Goal: Browse casually

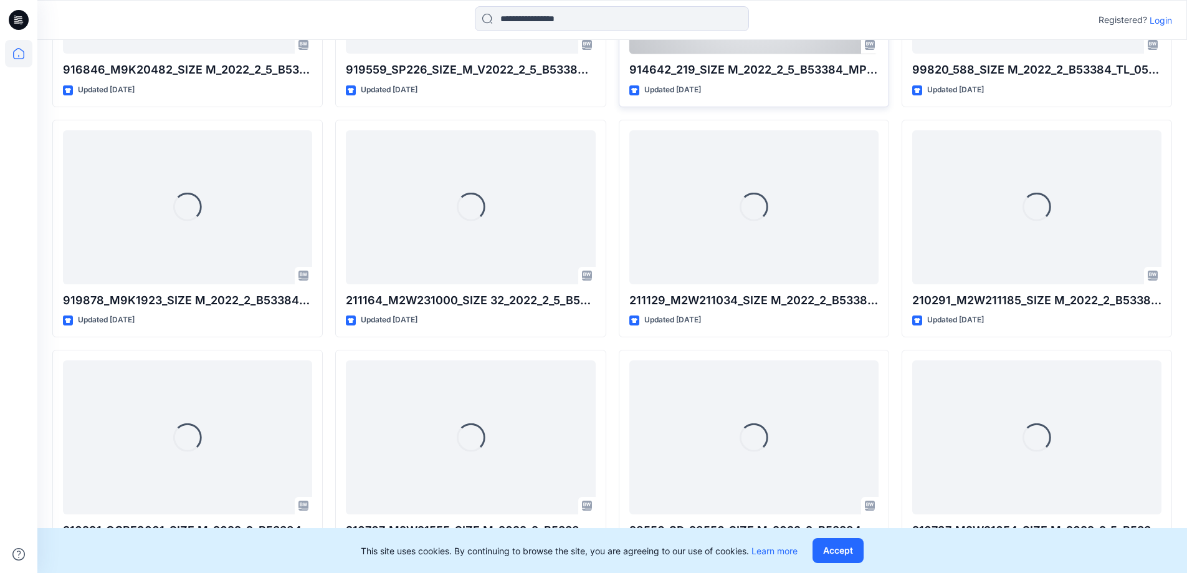
scroll to position [629, 0]
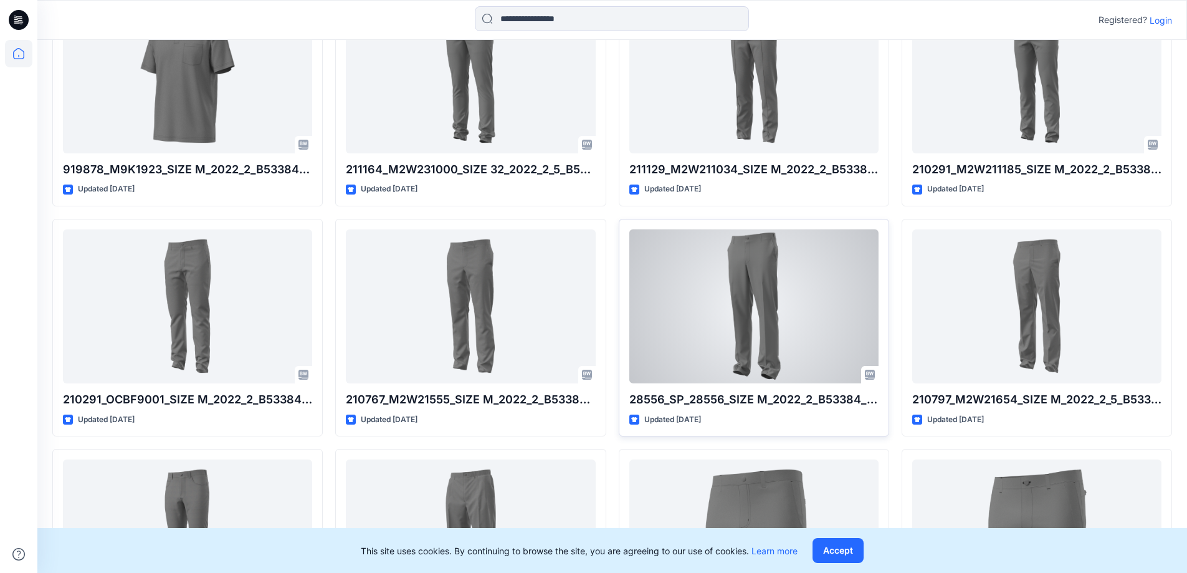
click at [767, 350] on div at bounding box center [753, 306] width 249 height 154
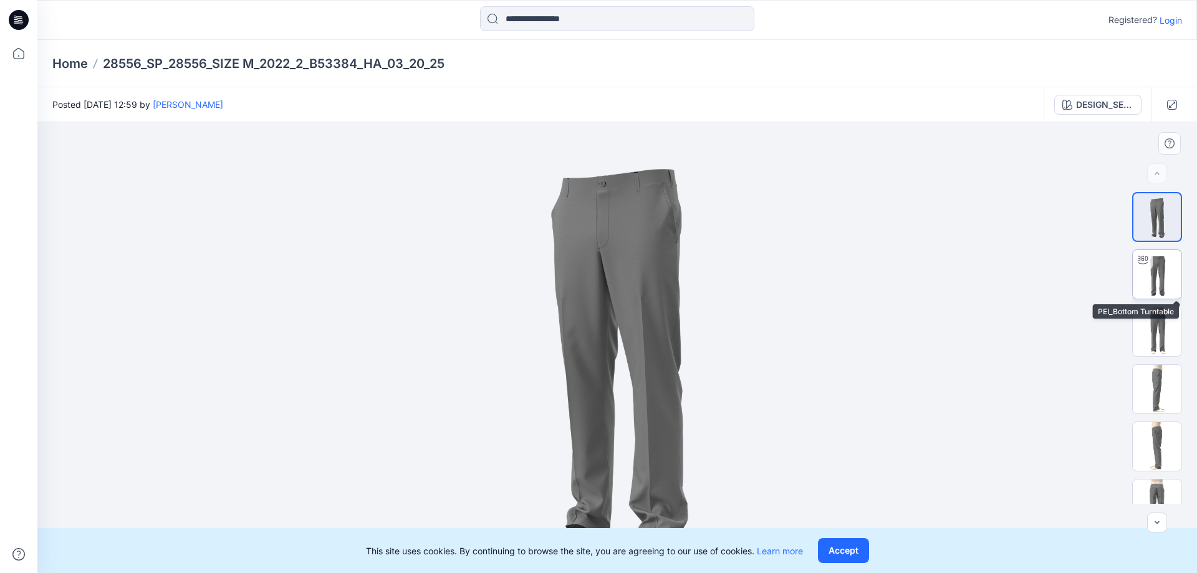
click at [1154, 284] on img at bounding box center [1156, 274] width 49 height 49
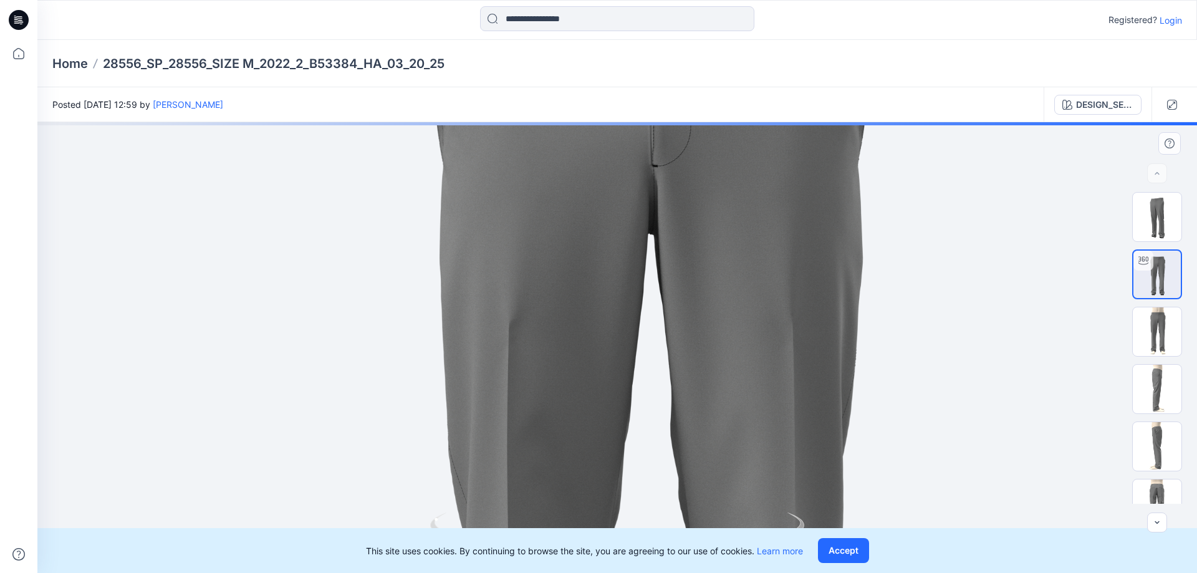
drag, startPoint x: 661, startPoint y: 210, endPoint x: 672, endPoint y: 324, distance: 114.5
click at [672, 324] on img at bounding box center [631, 466] width 1403 height 1403
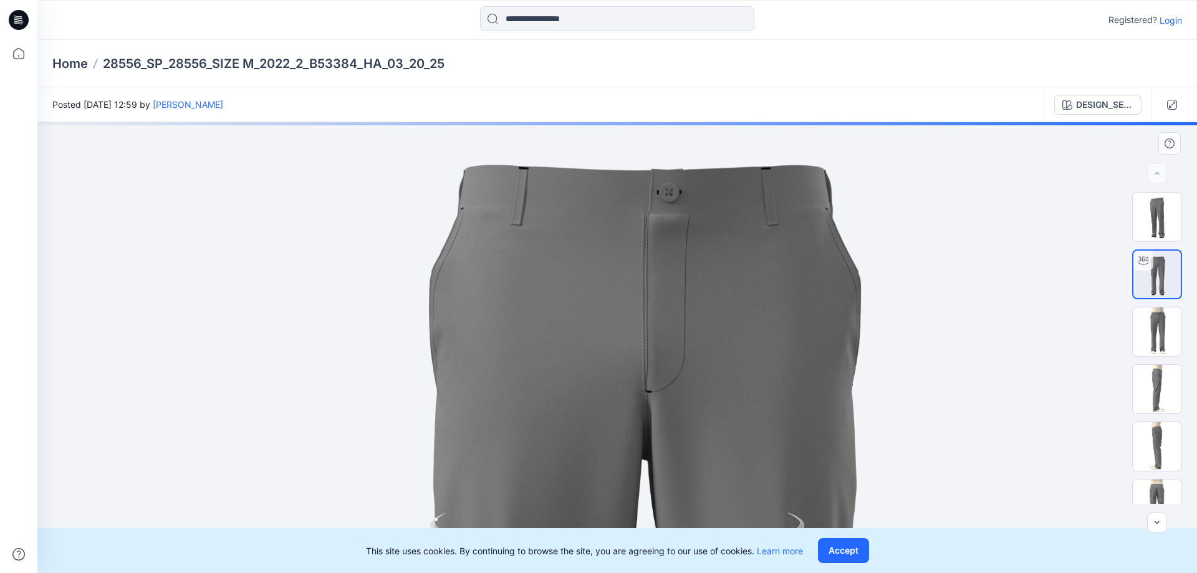
drag, startPoint x: 725, startPoint y: 231, endPoint x: 723, endPoint y: 399, distance: 168.9
click at [869, 545] on button "Accept" at bounding box center [843, 550] width 51 height 25
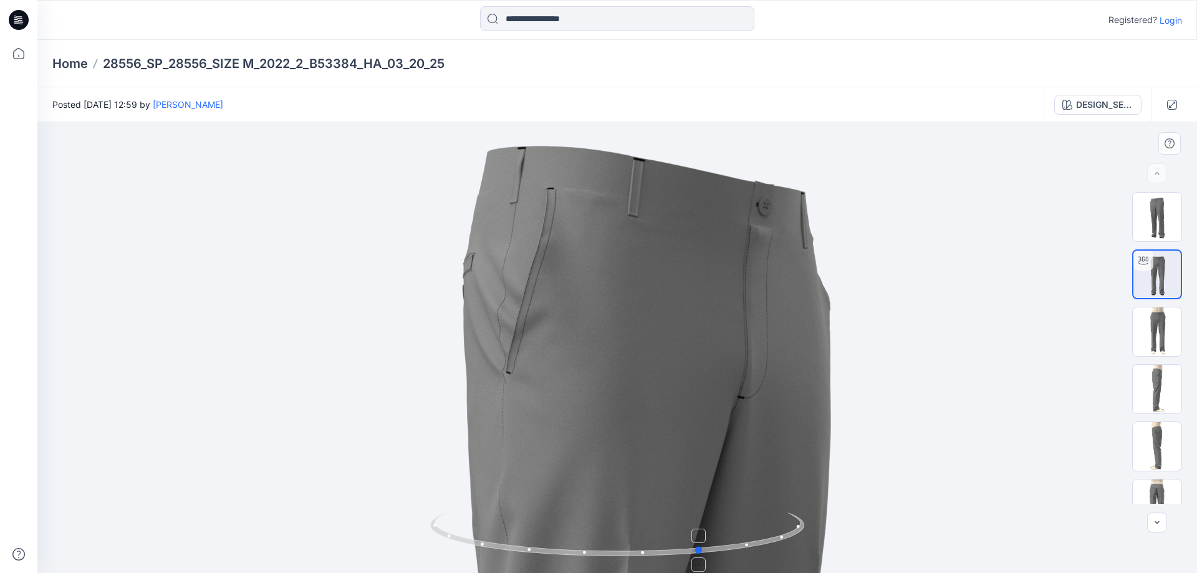
drag, startPoint x: 616, startPoint y: 552, endPoint x: 700, endPoint y: 550, distance: 84.8
click at [700, 550] on circle at bounding box center [699, 549] width 7 height 7
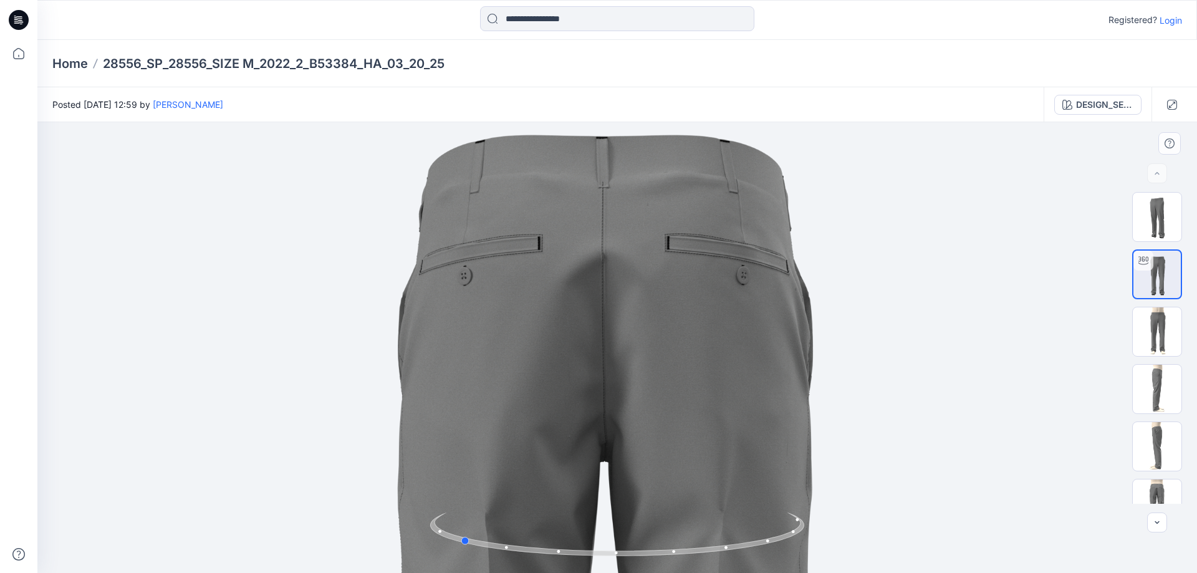
drag, startPoint x: 697, startPoint y: 552, endPoint x: 829, endPoint y: 542, distance: 132.5
click at [829, 542] on div at bounding box center [616, 347] width 1159 height 451
click at [72, 68] on p "Home" at bounding box center [70, 63] width 36 height 17
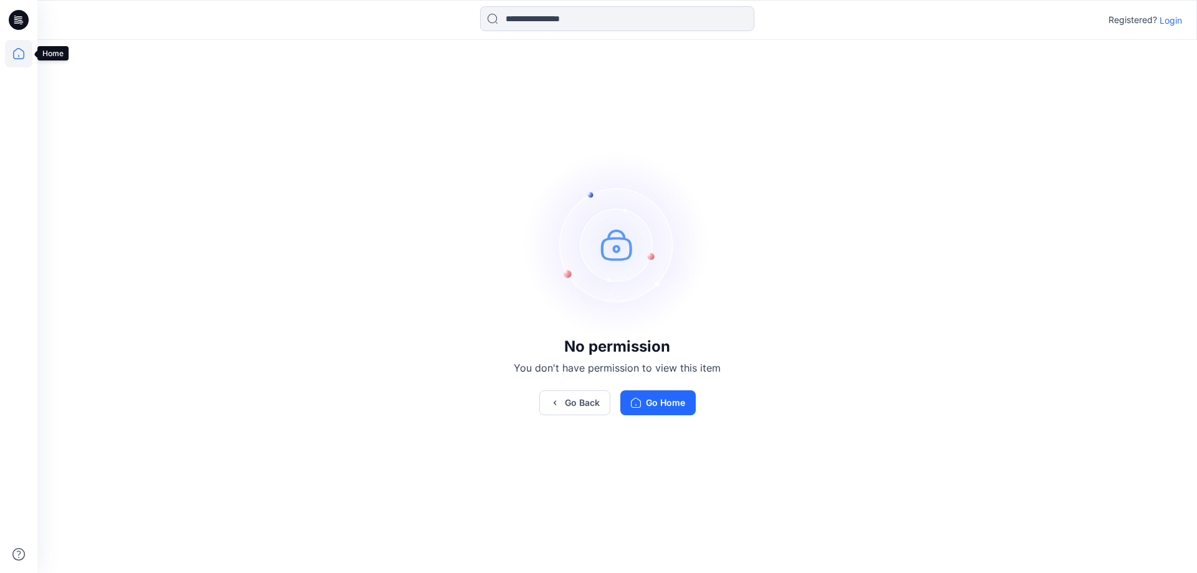
click at [19, 52] on icon at bounding box center [18, 53] width 27 height 27
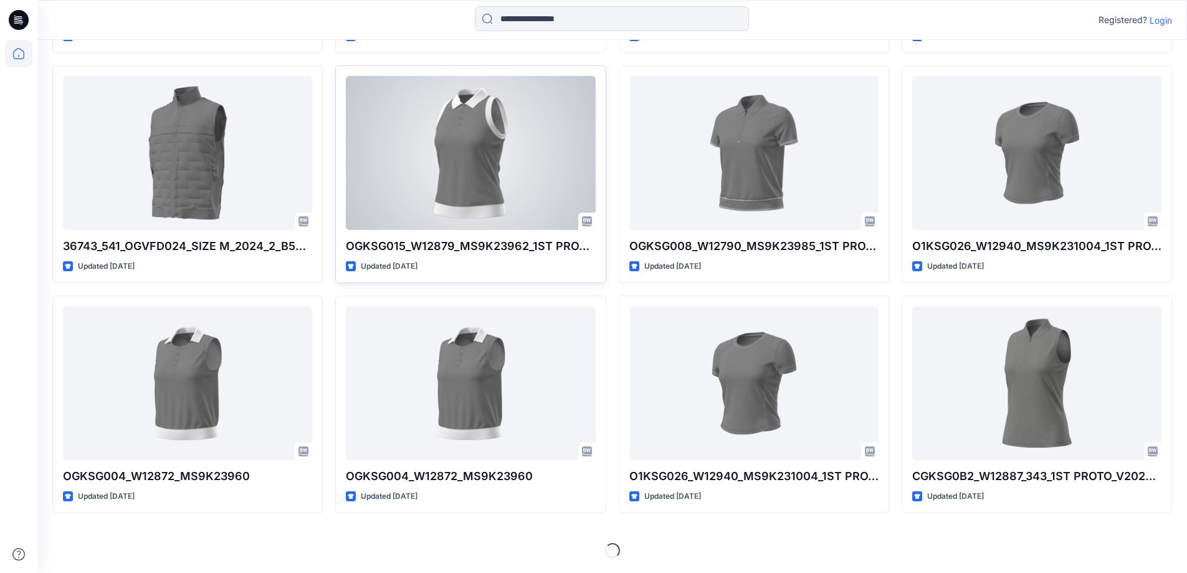
scroll to position [2085, 0]
